Goal: Find specific page/section: Find specific page/section

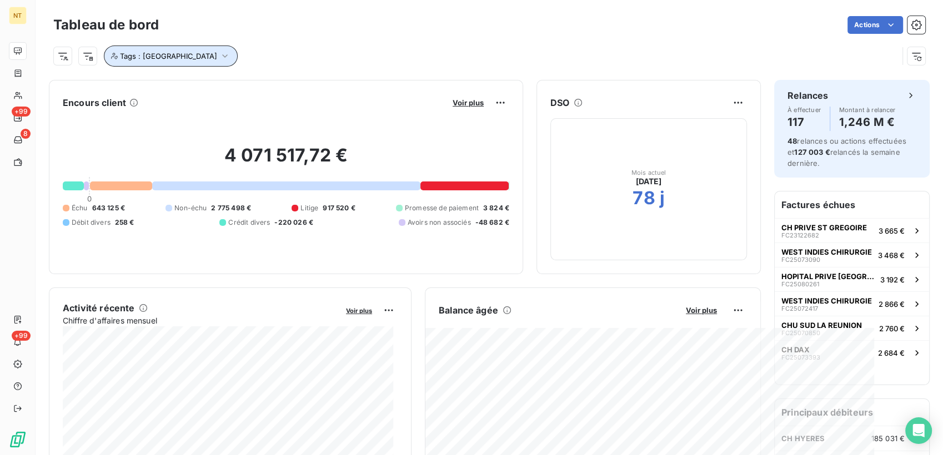
click at [172, 58] on button "Tags : [GEOGRAPHIC_DATA]" at bounding box center [171, 56] width 134 height 21
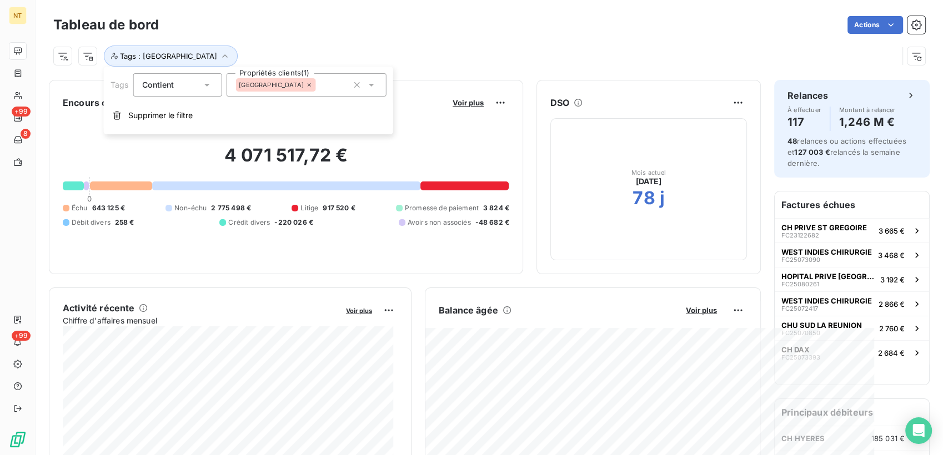
click at [273, 84] on div "[GEOGRAPHIC_DATA]" at bounding box center [275, 84] width 80 height 13
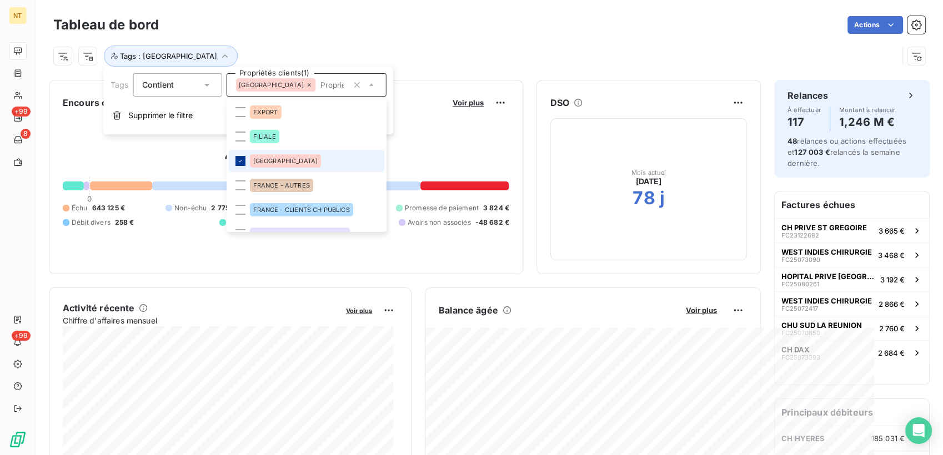
click at [241, 160] on icon at bounding box center [239, 161] width 3 height 2
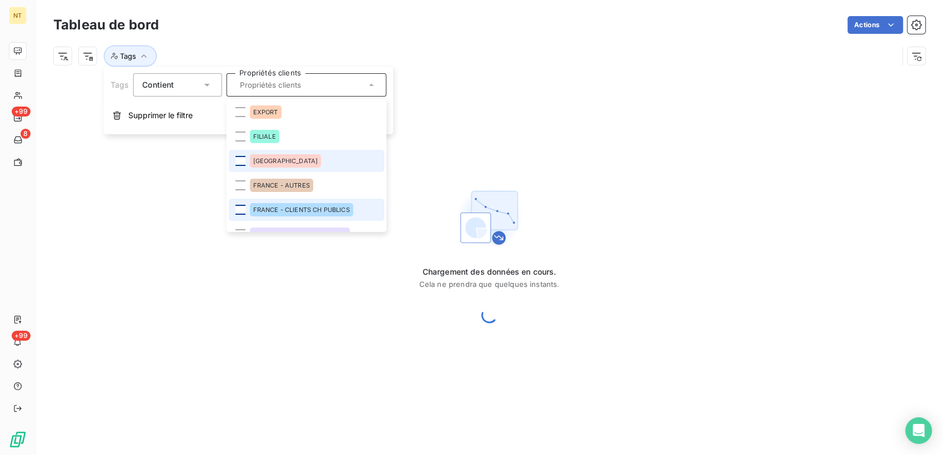
click at [236, 206] on div at bounding box center [240, 210] width 10 height 10
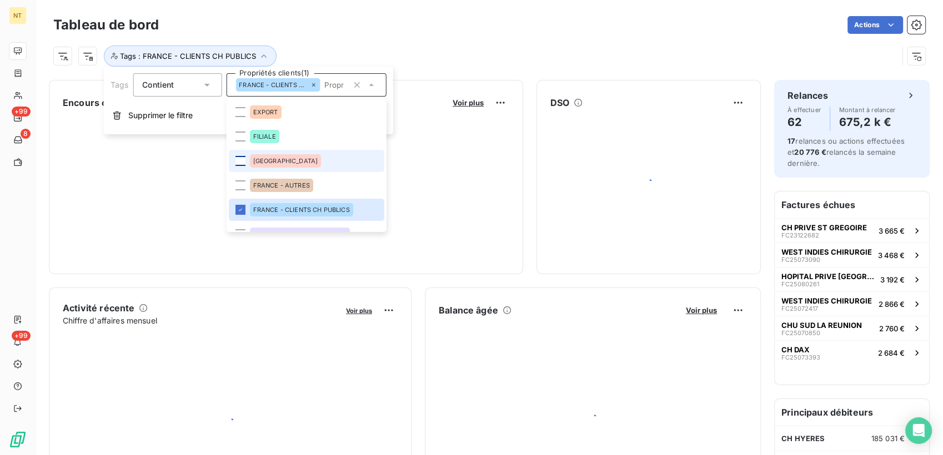
click at [417, 28] on div "Actions" at bounding box center [548, 25] width 753 height 18
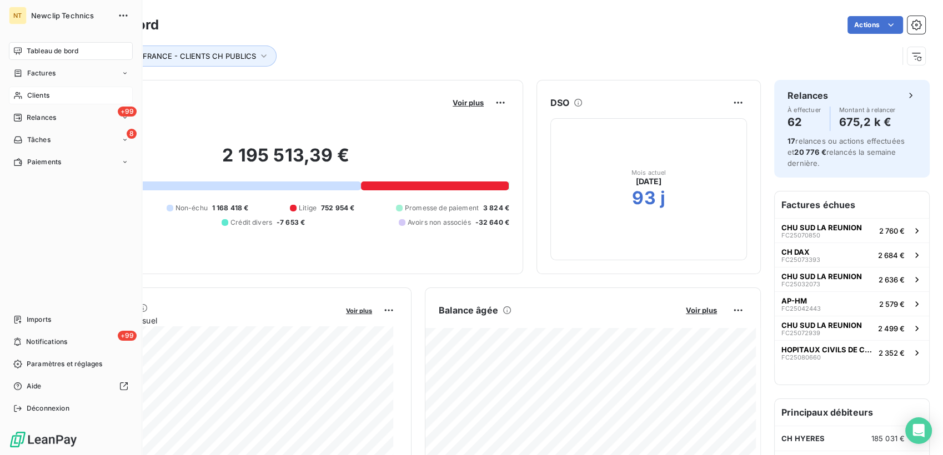
click at [30, 100] on span "Clients" at bounding box center [38, 95] width 22 height 10
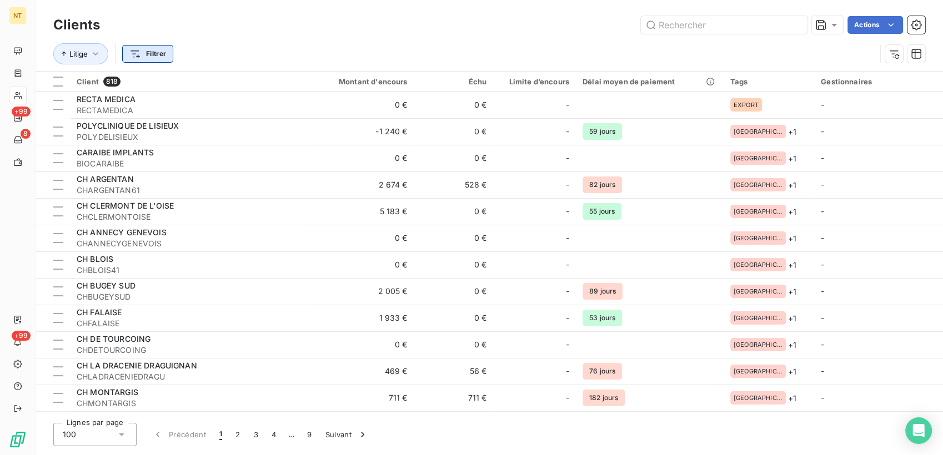
click at [151, 59] on html "NT +99 8 +99 Clients Actions Litige Filtrer Client 818 Montant d'encours Échu L…" at bounding box center [471, 227] width 943 height 455
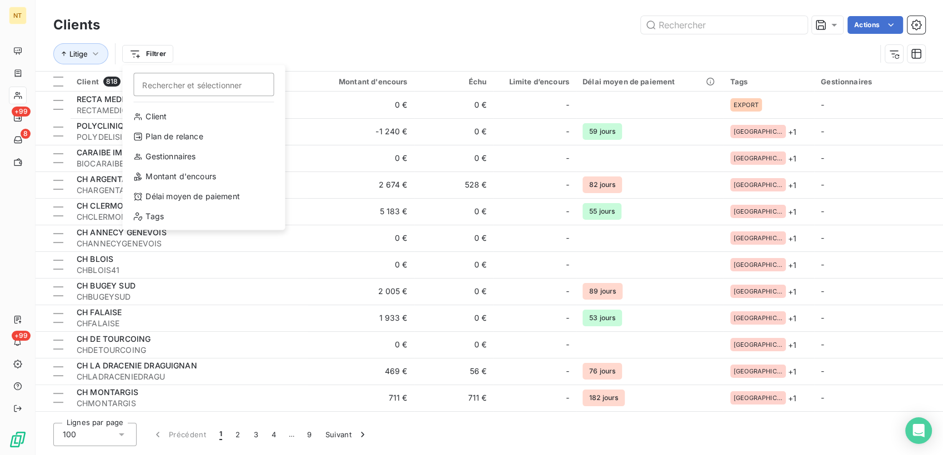
click at [25, 46] on html "NT +99 8 +99 Clients Actions Litige Filtrer Rechercher et sélectionner Client P…" at bounding box center [471, 227] width 943 height 455
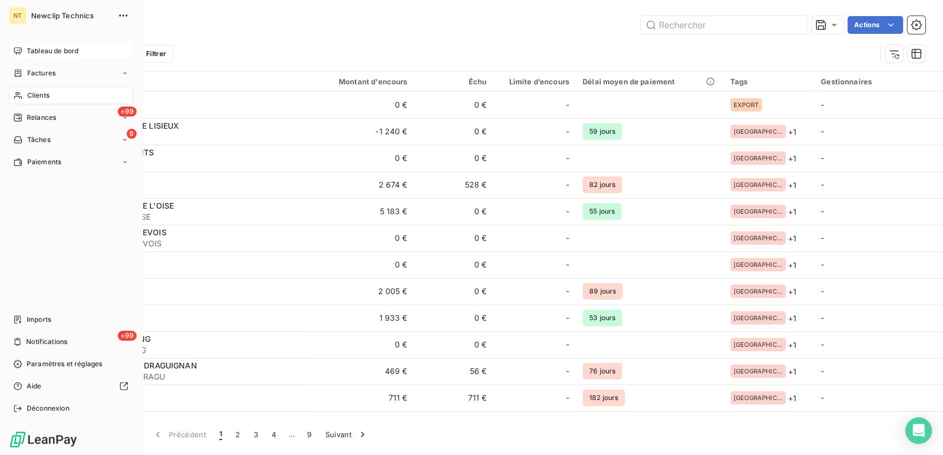
click at [19, 46] on div "Tableau de bord" at bounding box center [71, 51] width 124 height 18
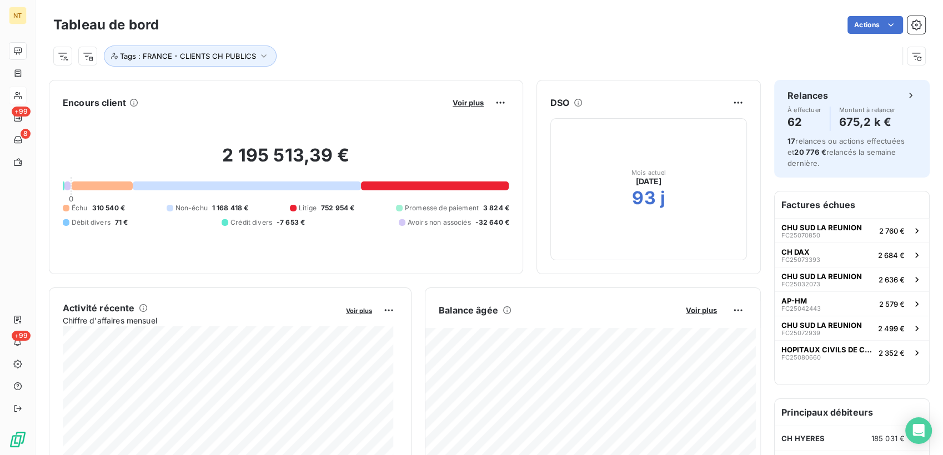
click at [341, 53] on div "Tags : FRANCE - CLIENTS CH PUBLICS" at bounding box center [475, 56] width 844 height 21
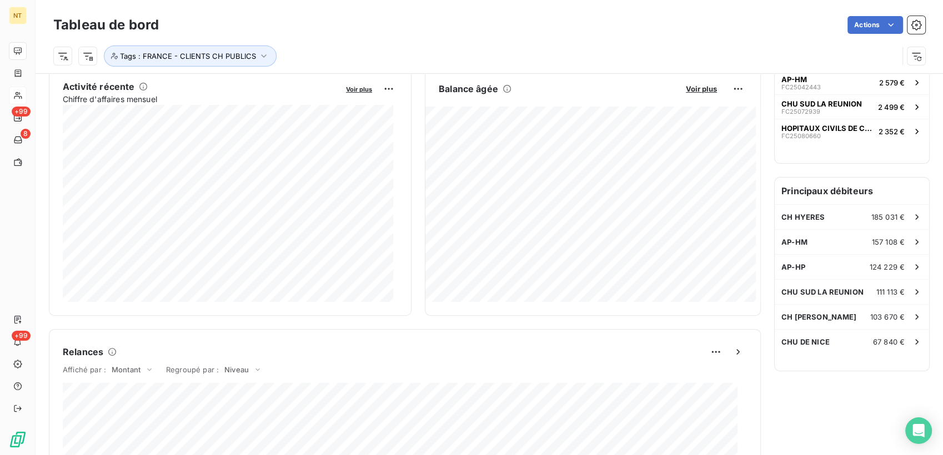
scroll to position [309, 0]
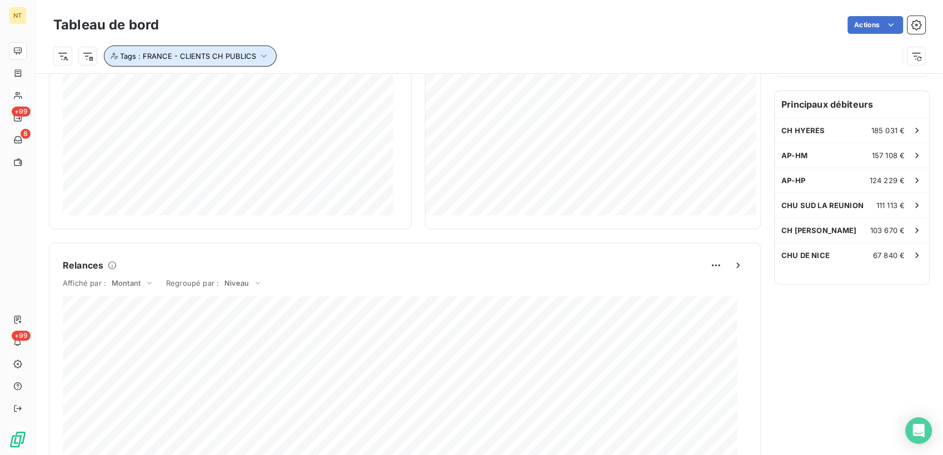
click at [252, 54] on span "Tags : FRANCE - CLIENTS CH PUBLICS" at bounding box center [188, 56] width 136 height 9
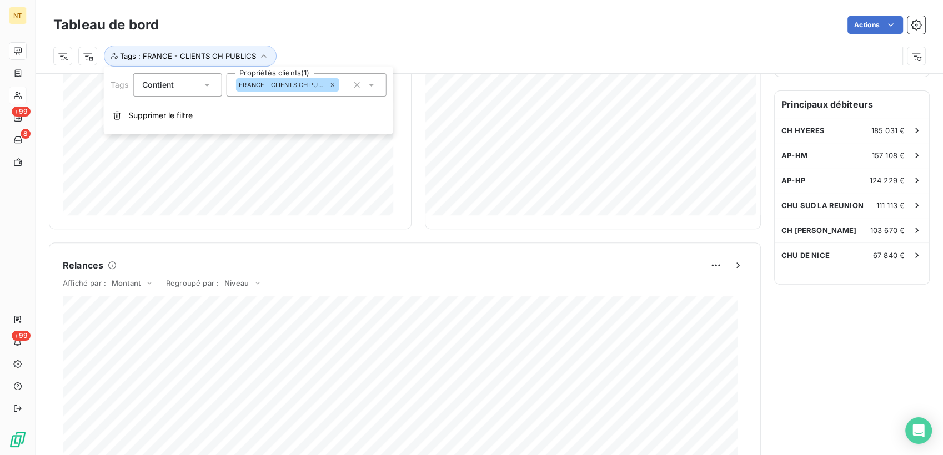
click at [271, 87] on span "FRANCE - CLIENTS CH PUBLICS" at bounding box center [283, 85] width 88 height 7
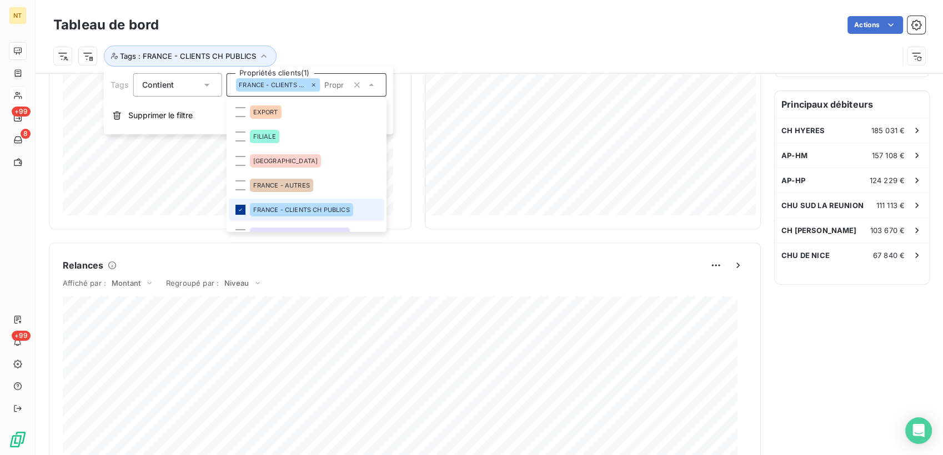
click at [241, 210] on icon at bounding box center [239, 209] width 7 height 7
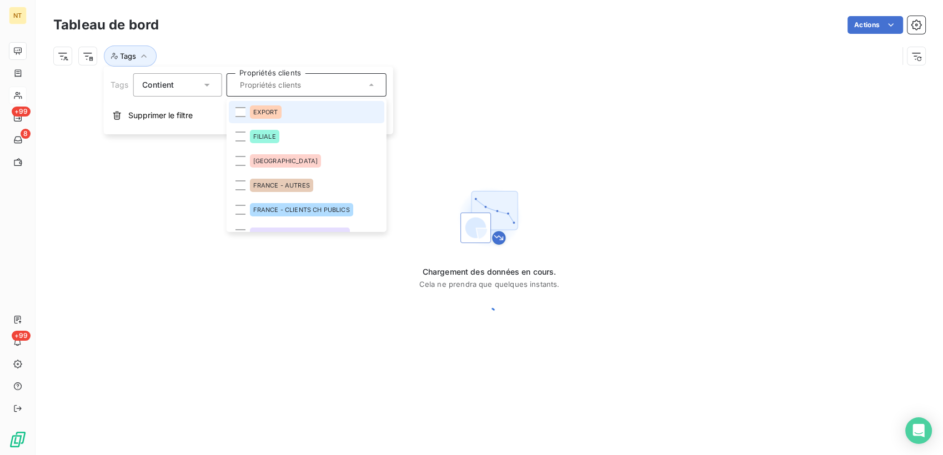
scroll to position [0, 0]
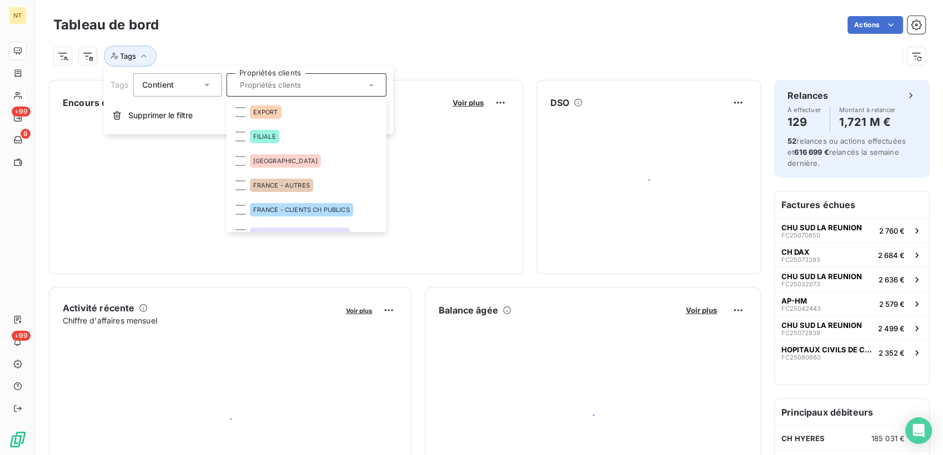
click at [299, 84] on input "text" at bounding box center [300, 85] width 130 height 10
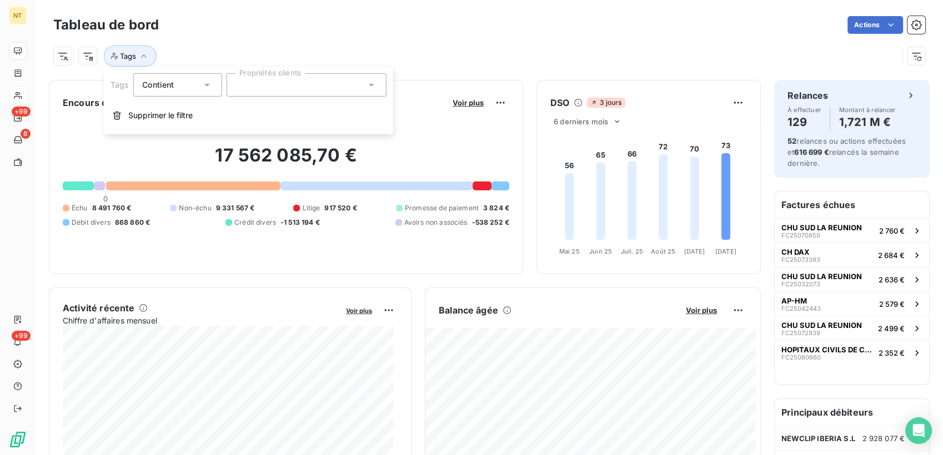
click at [296, 88] on div at bounding box center [306, 84] width 160 height 23
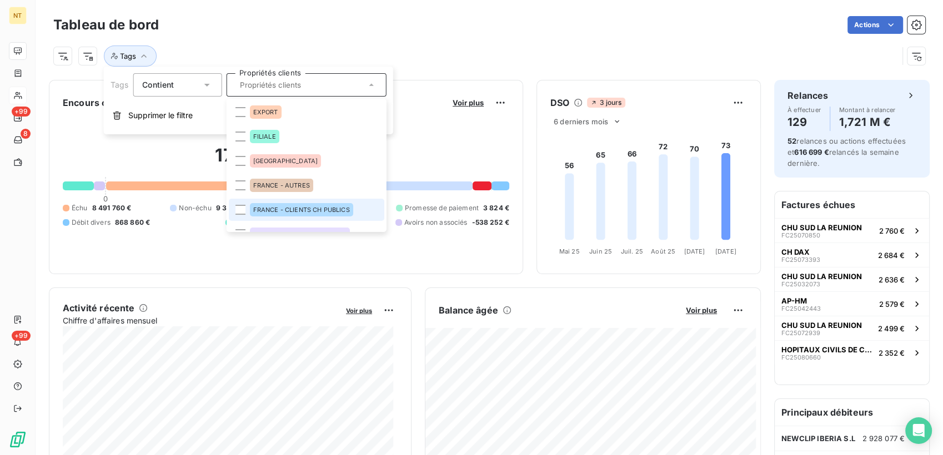
click at [271, 213] on span "FRANCE - CLIENTS CH PUBLICS" at bounding box center [301, 209] width 97 height 7
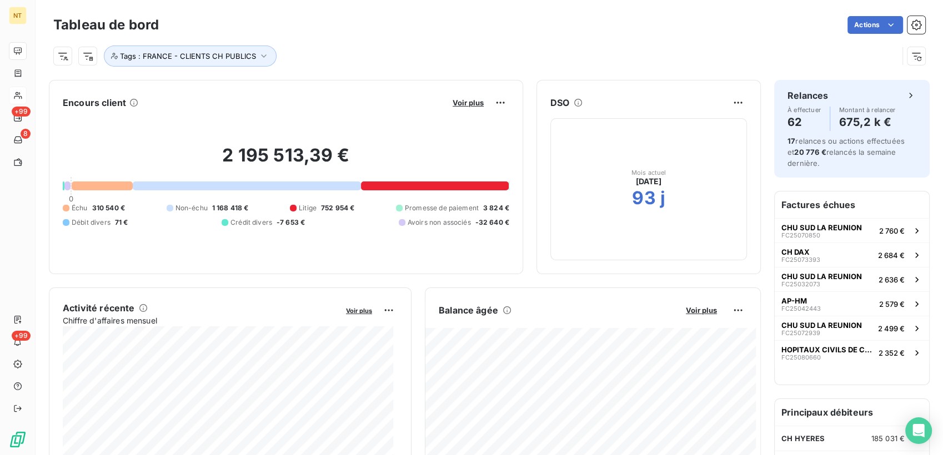
click at [496, 51] on div "Tags : FRANCE - CLIENTS CH PUBLICS" at bounding box center [475, 56] width 844 height 21
click at [253, 47] on button "Tags : FRANCE - CLIENTS CH PUBLICS" at bounding box center [190, 56] width 173 height 21
click at [404, 38] on div "Tags : FRANCE - CLIENTS CH PUBLICS" at bounding box center [489, 52] width 872 height 30
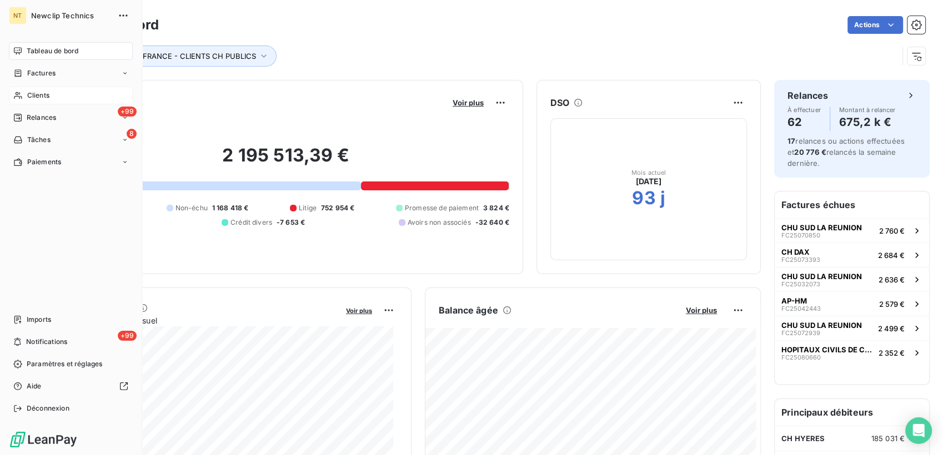
click at [26, 97] on div "Clients" at bounding box center [71, 96] width 124 height 18
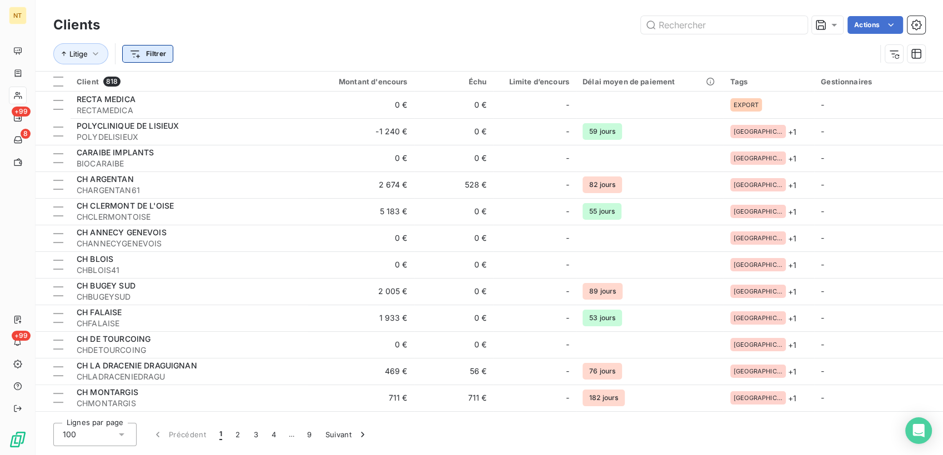
click at [141, 48] on html "NT +99 8 +99 Clients Actions Litige Filtrer Client 818 Montant d'encours Échu L…" at bounding box center [471, 227] width 943 height 455
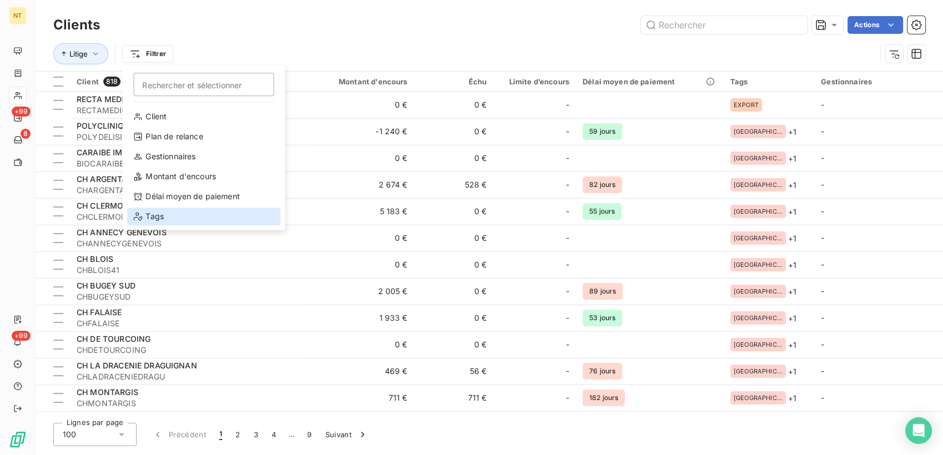
click at [158, 219] on div "Tags" at bounding box center [204, 217] width 154 height 18
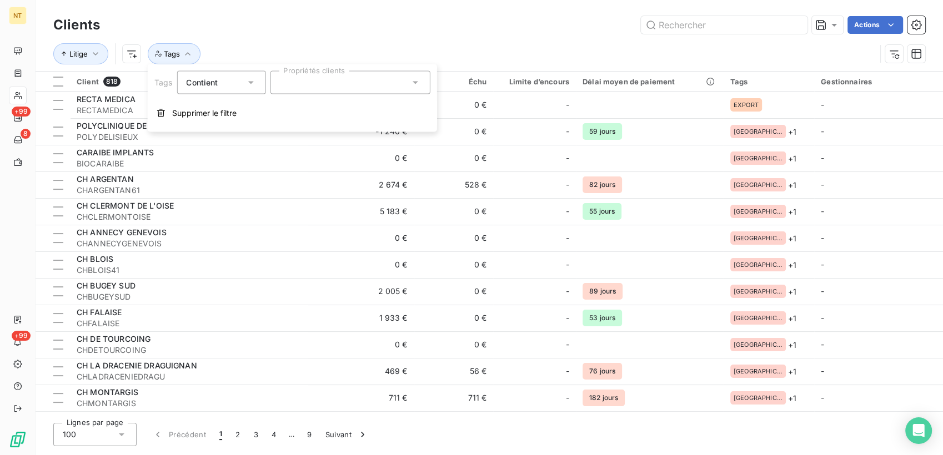
click at [290, 78] on div at bounding box center [350, 82] width 160 height 23
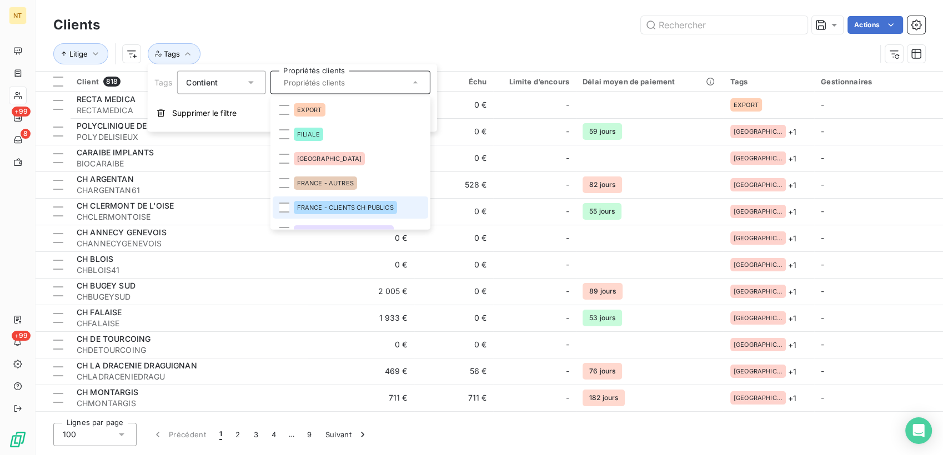
click at [339, 210] on span "FRANCE - CLIENTS CH PUBLICS" at bounding box center [344, 207] width 97 height 7
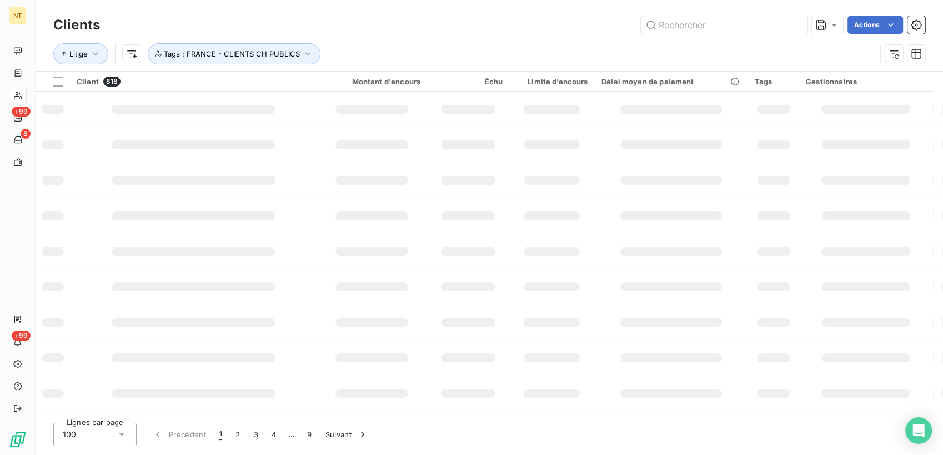
click at [532, 37] on div "Litige Tags : [GEOGRAPHIC_DATA] - CLIENTS CH PUBLICS" at bounding box center [489, 54] width 872 height 34
click at [92, 54] on icon "button" at bounding box center [95, 53] width 11 height 11
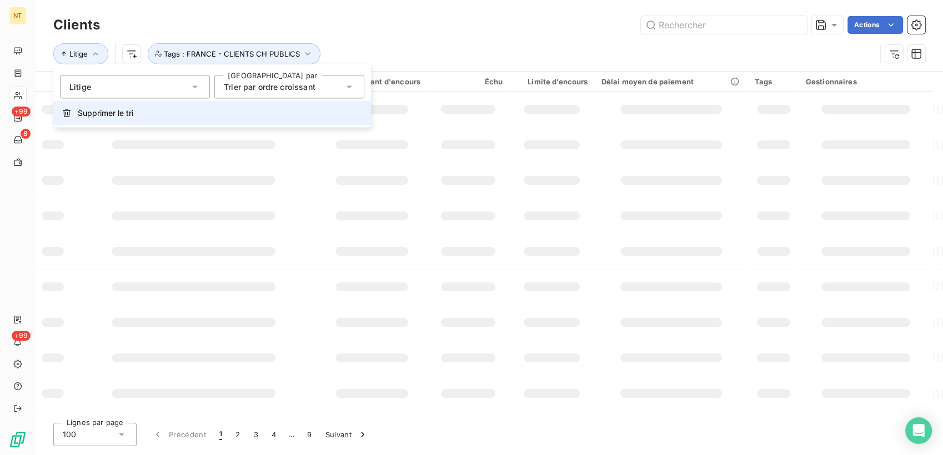
click at [90, 115] on span "Supprimer le tri" at bounding box center [106, 113] width 56 height 11
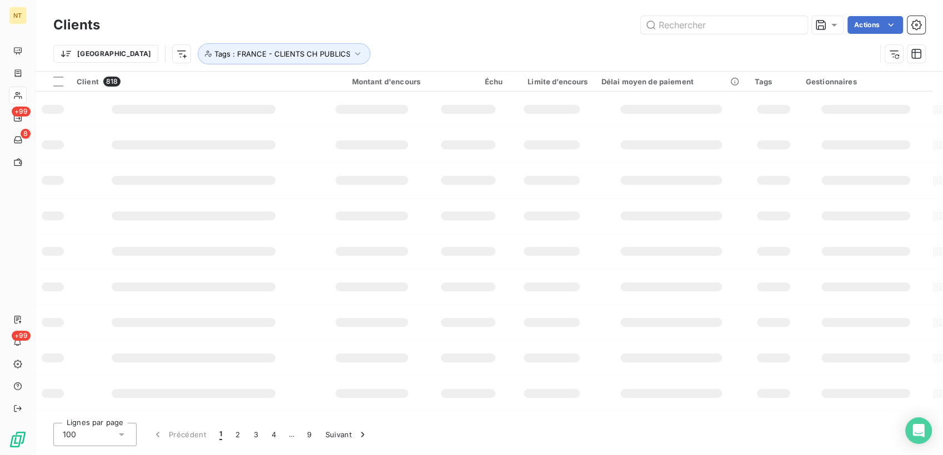
click at [397, 47] on div "Trier Tags : [GEOGRAPHIC_DATA] - CLIENTS CH PUBLICS" at bounding box center [464, 53] width 822 height 21
click at [267, 52] on span "Tags : FRANCE - CLIENTS CH PUBLICS" at bounding box center [282, 53] width 136 height 9
click at [392, 82] on icon "button" at bounding box center [393, 83] width 6 height 6
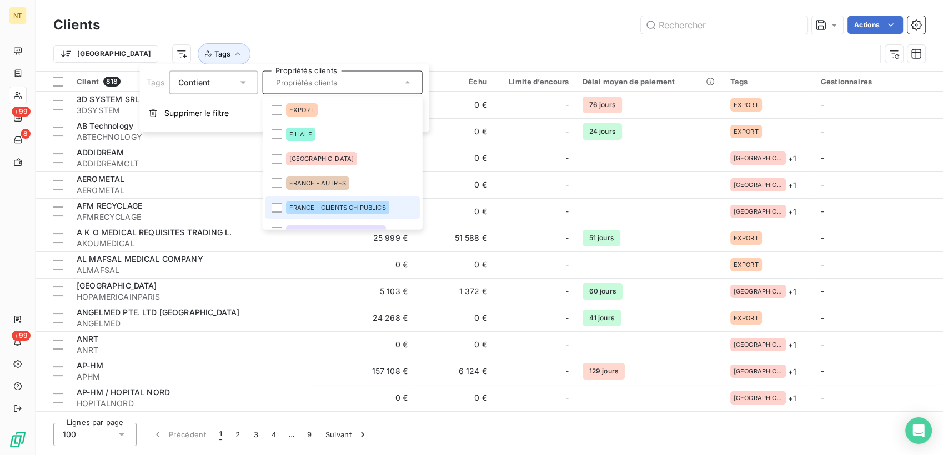
click at [313, 202] on div "FRANCE - CLIENTS CH PUBLICS" at bounding box center [336, 207] width 103 height 13
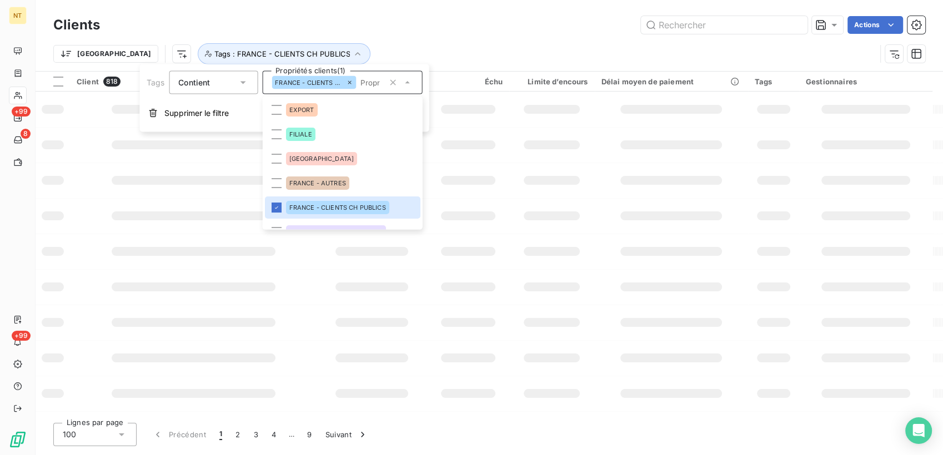
click at [555, 39] on div "Trier Tags : [GEOGRAPHIC_DATA] - CLIENTS CH PUBLICS" at bounding box center [489, 54] width 872 height 34
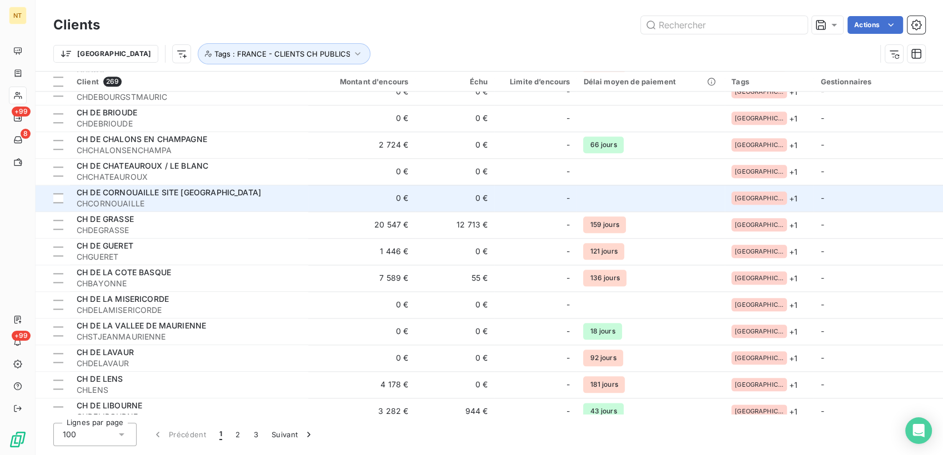
scroll to position [1295, 0]
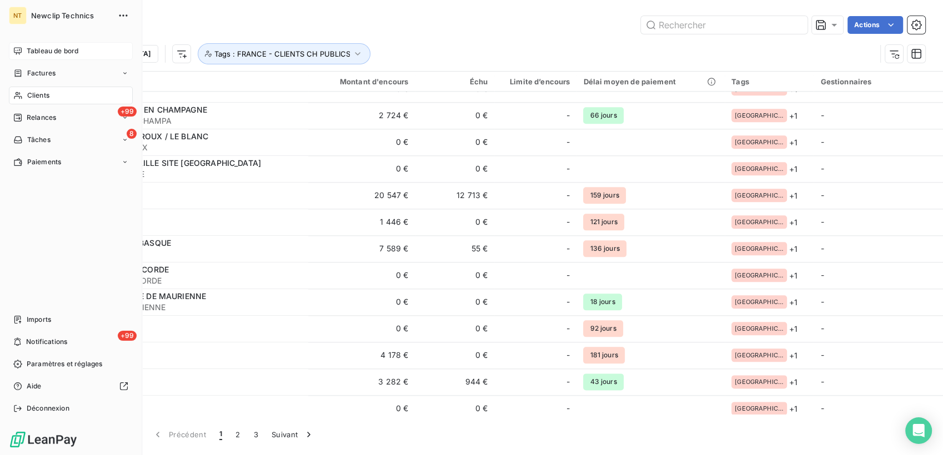
click at [21, 53] on icon at bounding box center [17, 51] width 9 height 9
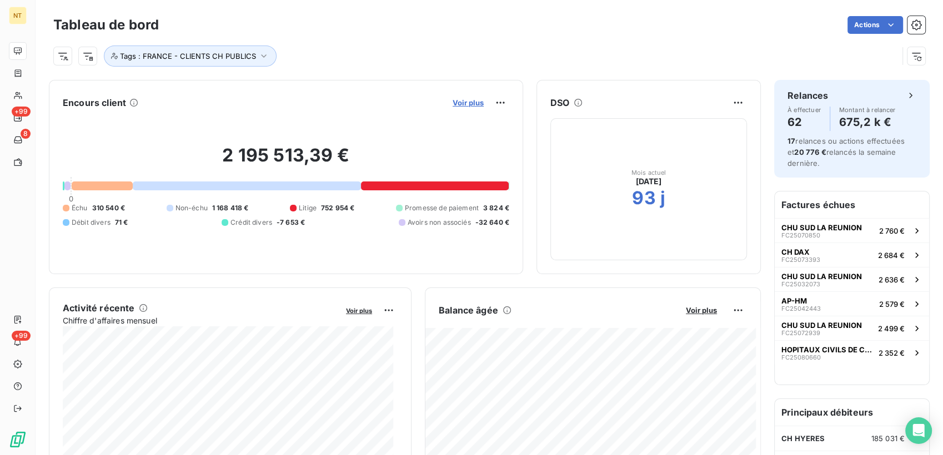
click at [459, 103] on span "Voir plus" at bounding box center [467, 102] width 31 height 9
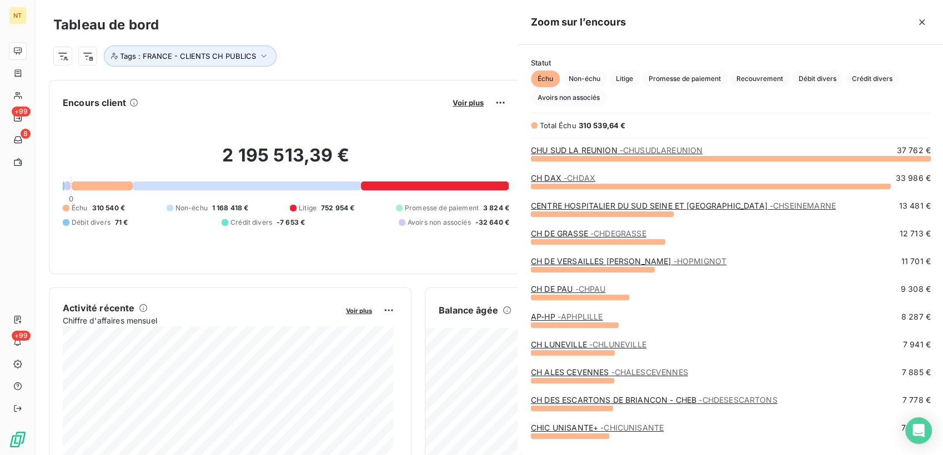
scroll to position [288, 417]
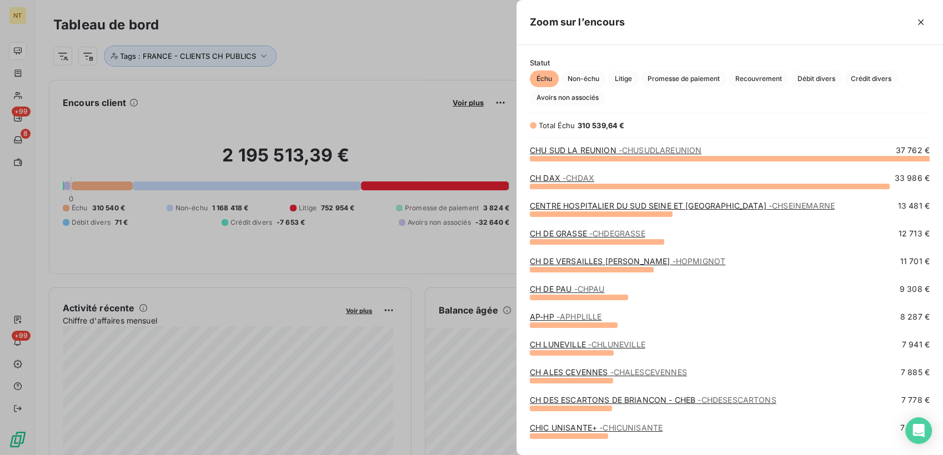
click at [403, 33] on div at bounding box center [471, 227] width 943 height 455
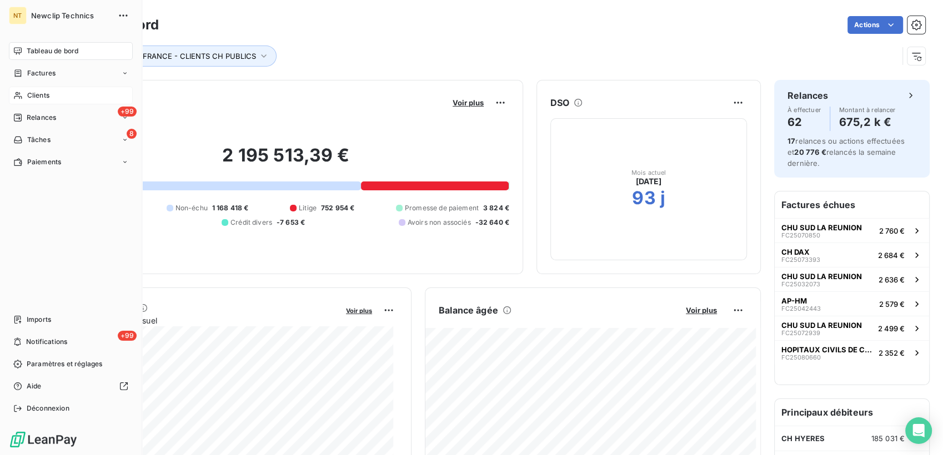
click at [33, 91] on span "Clients" at bounding box center [38, 95] width 22 height 10
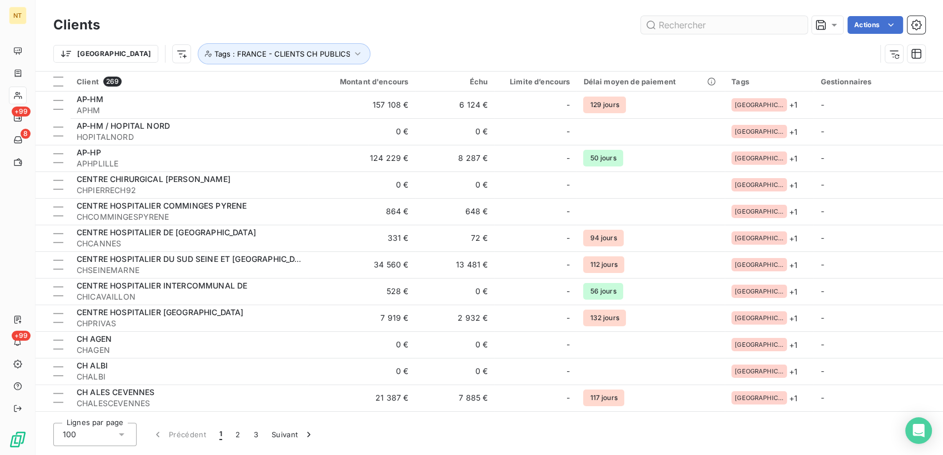
click at [726, 29] on input "text" at bounding box center [724, 25] width 167 height 18
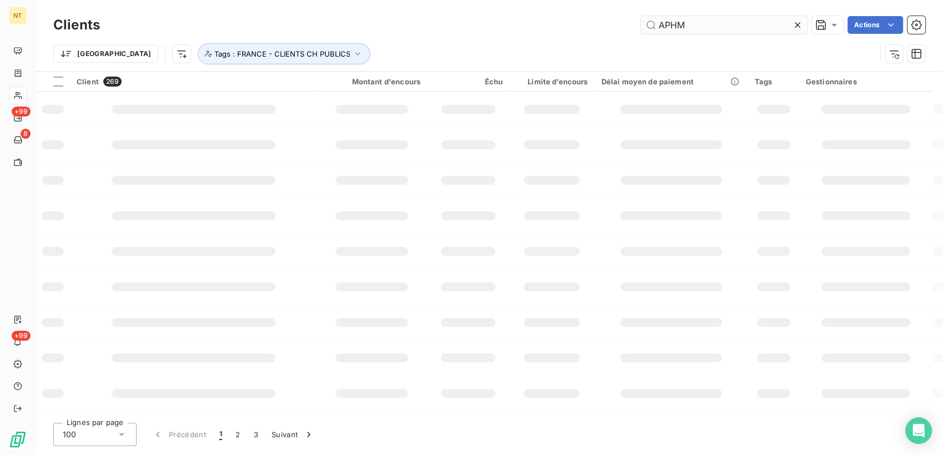
type input "APHM"
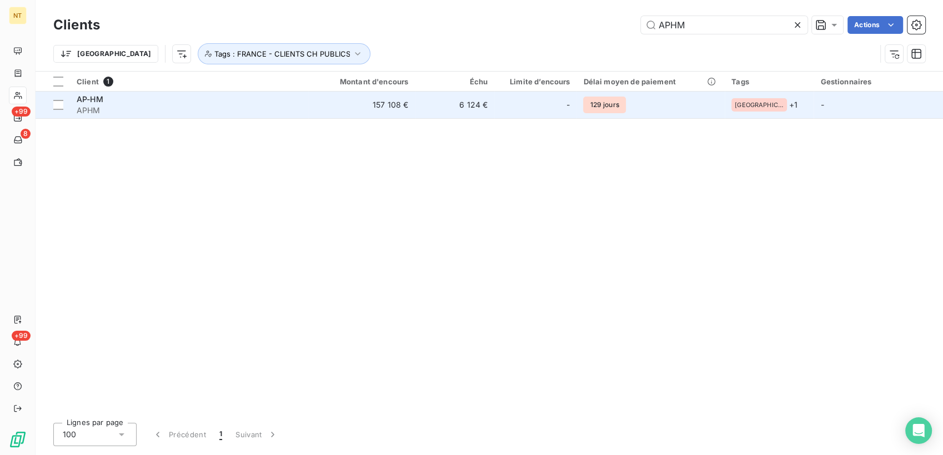
click at [134, 101] on div "AP-HM" at bounding box center [189, 99] width 225 height 11
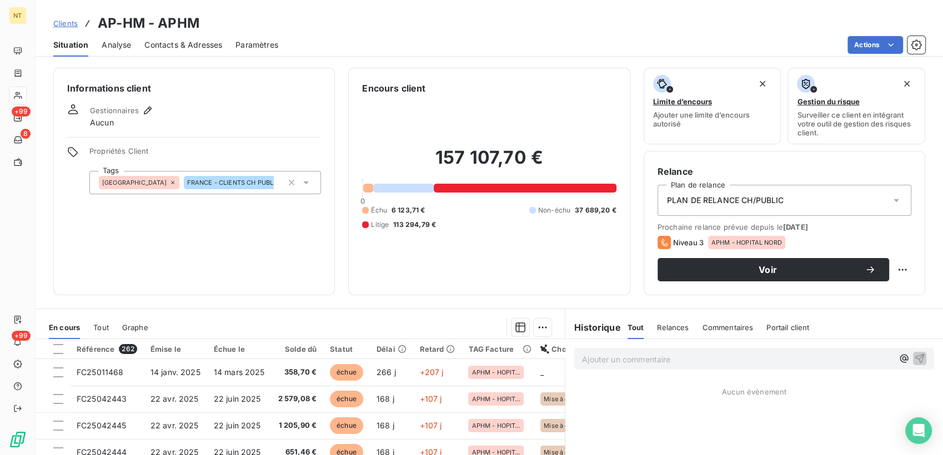
click at [206, 48] on span "Contacts & Adresses" at bounding box center [183, 44] width 78 height 11
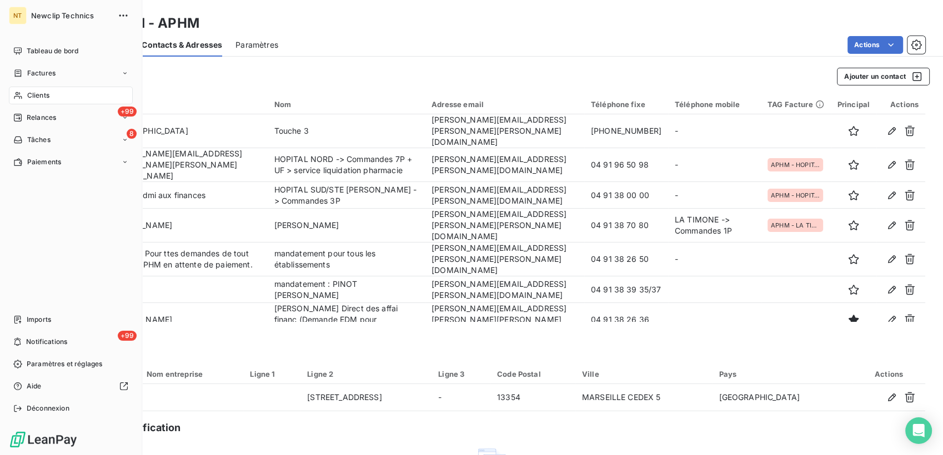
click at [31, 95] on span "Clients" at bounding box center [38, 95] width 22 height 10
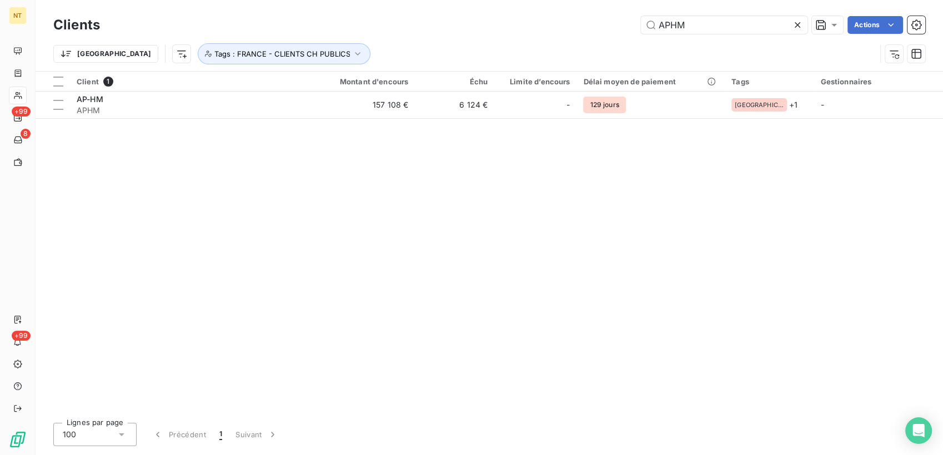
drag, startPoint x: 698, startPoint y: 25, endPoint x: 593, endPoint y: 2, distance: 106.8
click at [598, 2] on div "Clients APHM Actions Trier Tags : [GEOGRAPHIC_DATA] - CLIENTS CH PUBLICS" at bounding box center [489, 35] width 907 height 71
type input "CTOI"
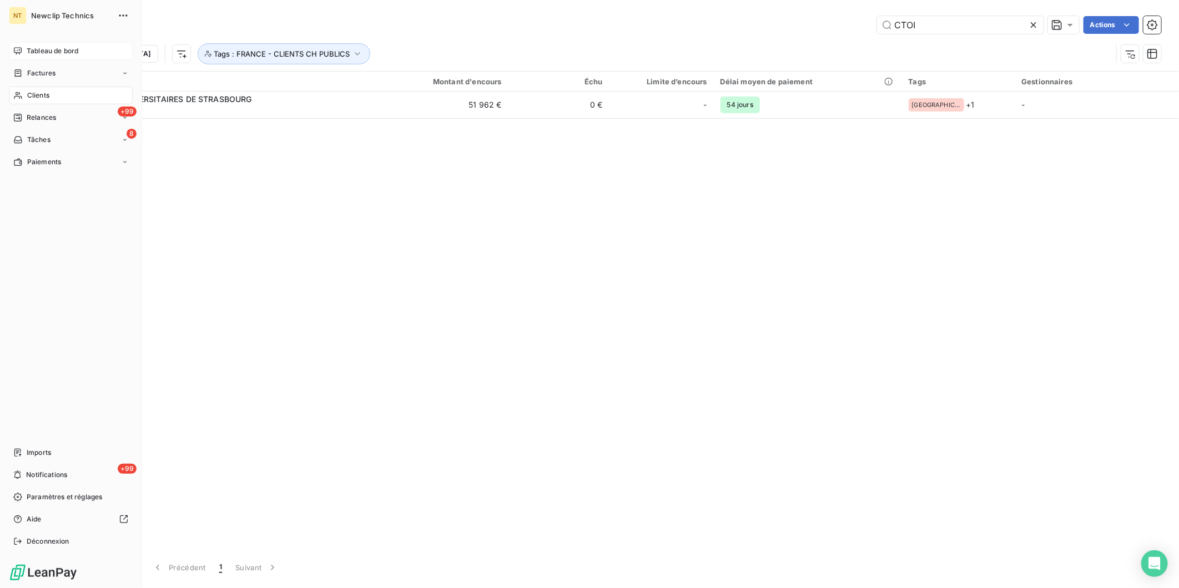
drag, startPoint x: 33, startPoint y: 46, endPoint x: 43, endPoint y: 47, distance: 10.1
click at [27, 47] on span "Tableau de bord" at bounding box center [53, 51] width 52 height 10
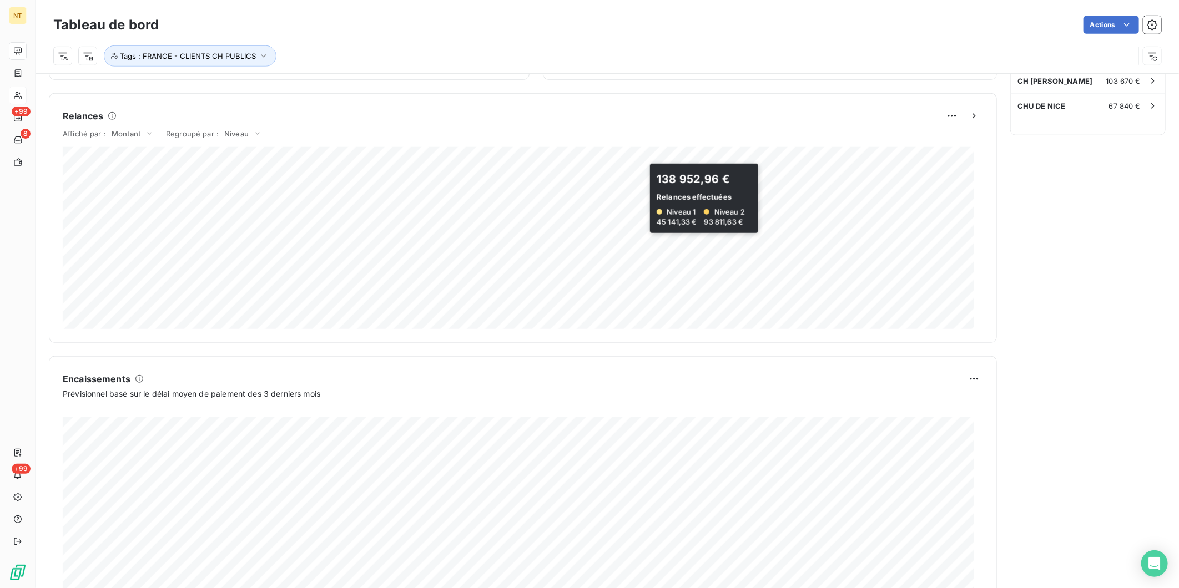
scroll to position [494, 0]
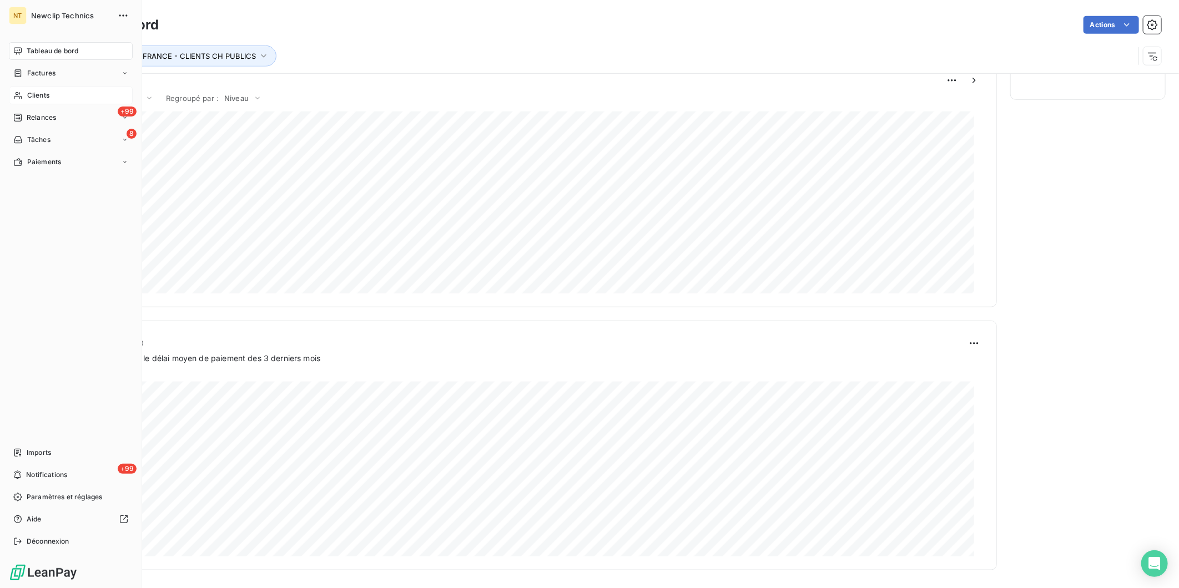
click at [27, 90] on span "Clients" at bounding box center [38, 95] width 22 height 10
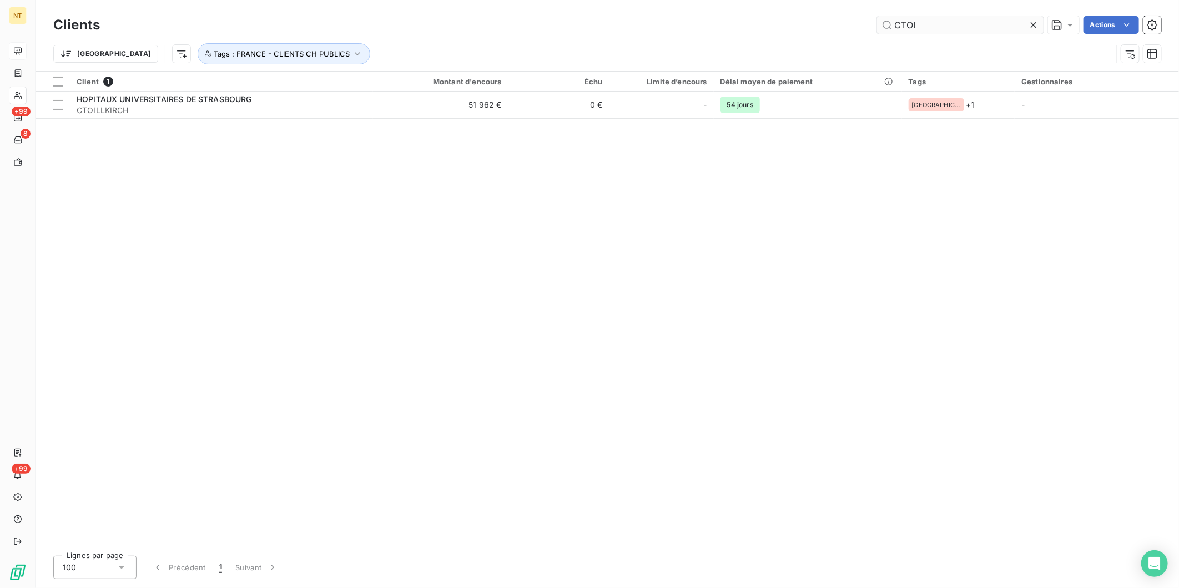
click at [905, 23] on input "CTOI" at bounding box center [960, 25] width 167 height 18
drag, startPoint x: 925, startPoint y: 23, endPoint x: 833, endPoint y: 28, distance: 92.8
click at [835, 28] on div "CTOI Actions" at bounding box center [637, 25] width 1048 height 18
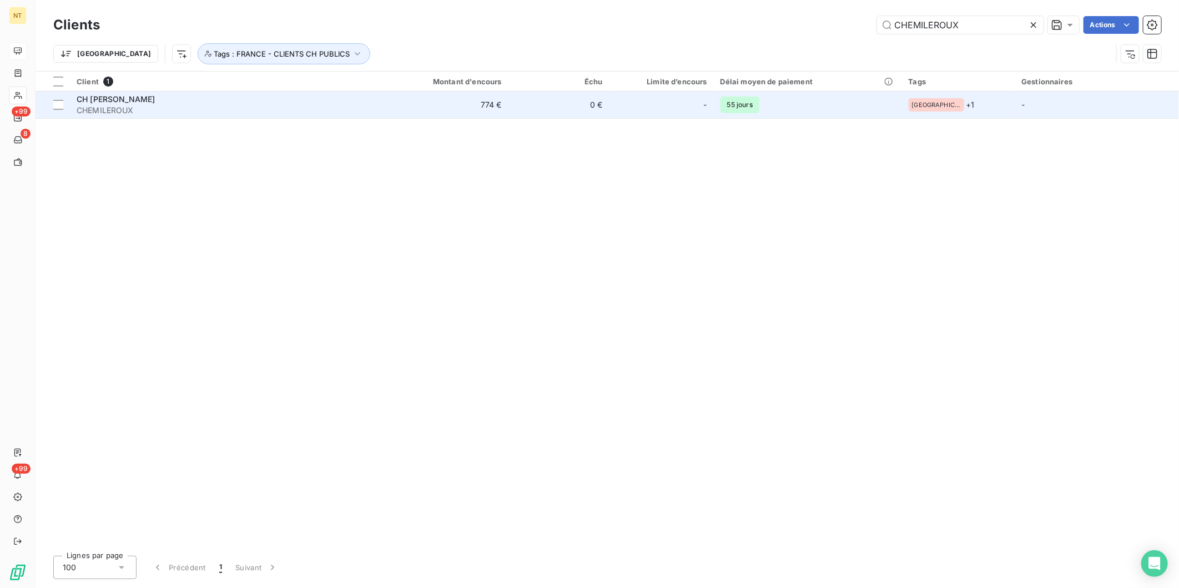
type input "CHEMILEROUX"
click at [373, 109] on td "CH [PERSON_NAME] CHEMILEROUX" at bounding box center [221, 105] width 303 height 27
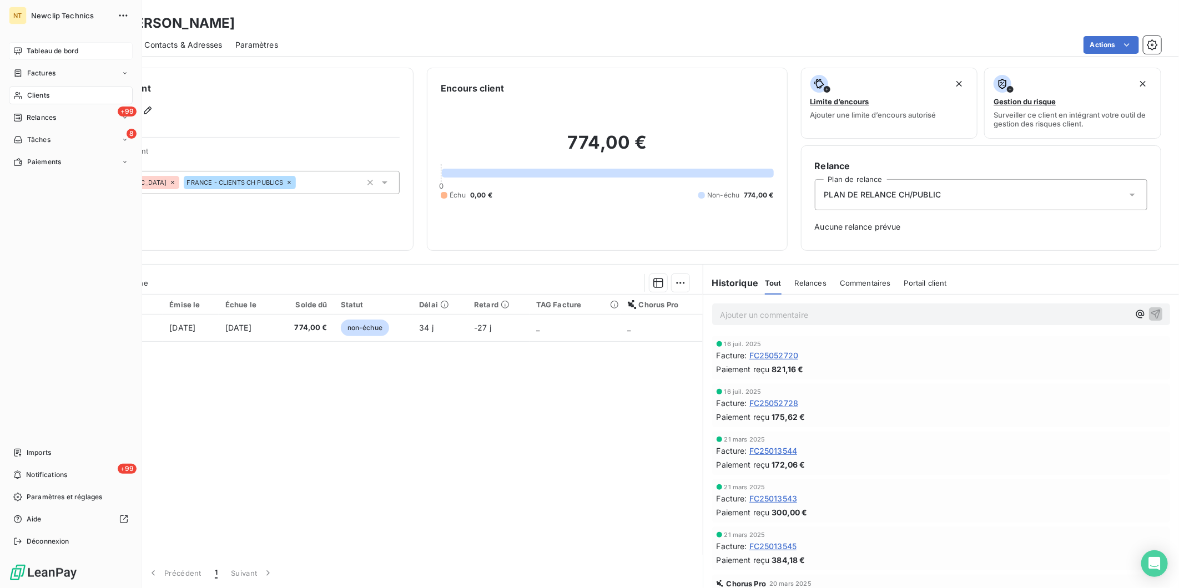
click at [22, 95] on icon at bounding box center [17, 95] width 9 height 9
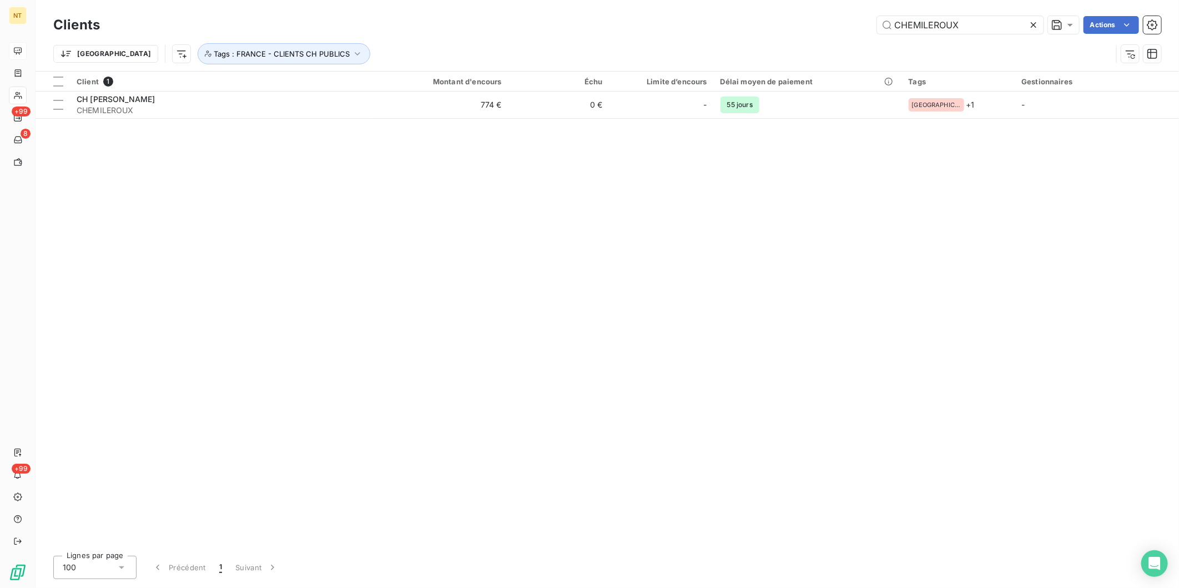
drag, startPoint x: 963, startPoint y: 28, endPoint x: 769, endPoint y: 21, distance: 193.9
click at [785, 21] on div "CHEMILEROUX Actions" at bounding box center [637, 25] width 1048 height 18
type input "CHIEURESEINE"
click at [176, 112] on span "CHIEURESEINE" at bounding box center [222, 110] width 290 height 11
